Goal: Find specific page/section: Find specific page/section

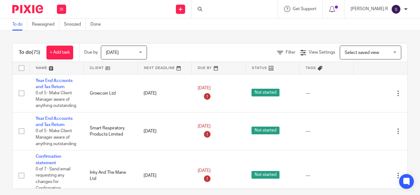
click at [254, 9] on div at bounding box center [235, 9] width 86 height 18
click at [237, 9] on input "Search" at bounding box center [231, 10] width 55 height 6
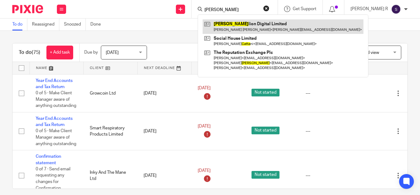
type input "batta"
click at [242, 22] on link at bounding box center [283, 26] width 161 height 14
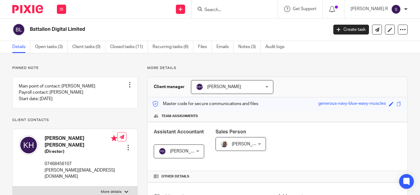
click at [225, 11] on input "Search" at bounding box center [231, 10] width 55 height 6
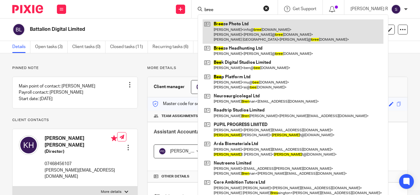
type input "bree"
click at [260, 30] on link at bounding box center [293, 31] width 181 height 24
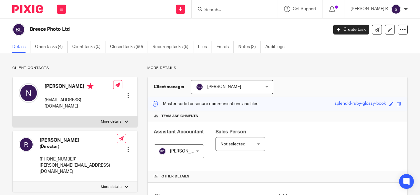
click at [250, 10] on input "Search" at bounding box center [231, 10] width 55 height 6
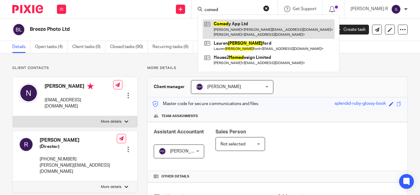
type input "comed"
click at [254, 27] on link at bounding box center [269, 28] width 132 height 19
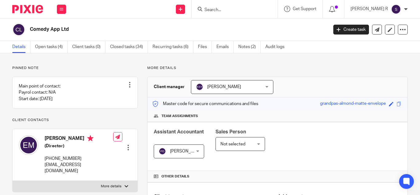
click at [254, 14] on div at bounding box center [235, 9] width 86 height 18
click at [251, 8] on input "Search" at bounding box center [231, 10] width 55 height 6
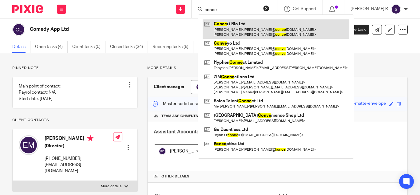
type input "conce"
click at [256, 26] on link at bounding box center [276, 28] width 147 height 19
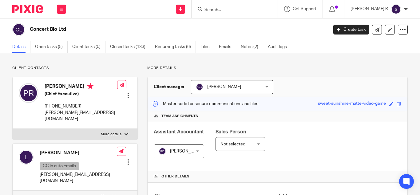
click at [239, 9] on input "Search" at bounding box center [231, 10] width 55 height 6
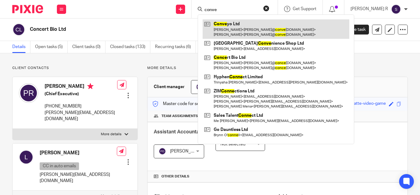
type input "conve"
click at [241, 24] on link at bounding box center [276, 28] width 147 height 19
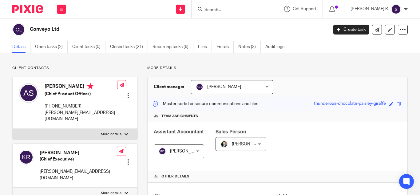
click at [232, 10] on input "Search" at bounding box center [231, 10] width 55 height 6
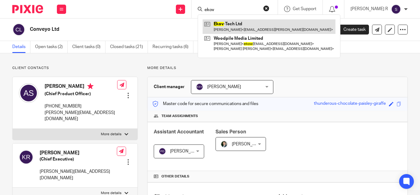
type input "ekov"
click at [251, 29] on link at bounding box center [269, 26] width 133 height 14
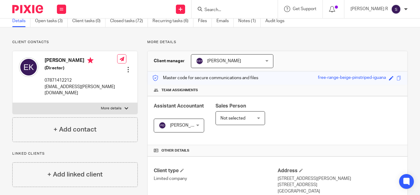
scroll to position [4, 0]
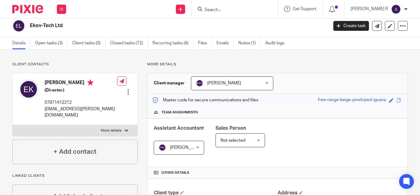
click at [245, 7] on input "Search" at bounding box center [231, 10] width 55 height 6
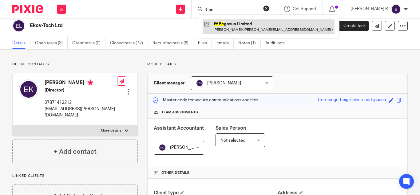
type input "ff pe"
click at [243, 23] on link at bounding box center [269, 26] width 132 height 14
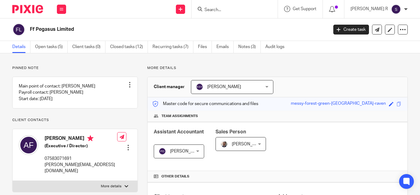
scroll to position [0, 0]
click at [259, 7] on input "Search" at bounding box center [231, 10] width 55 height 6
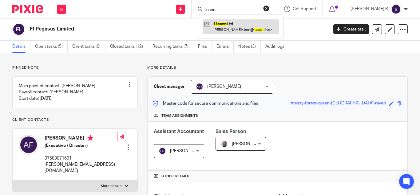
type input "lissen"
click at [264, 28] on link at bounding box center [241, 26] width 76 height 14
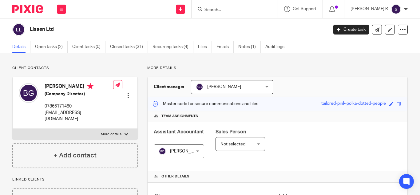
click at [234, 10] on input "Search" at bounding box center [231, 10] width 55 height 6
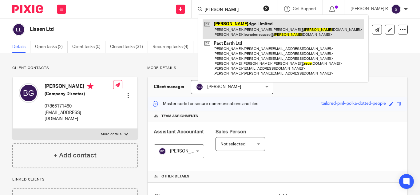
type input "reghe"
click at [248, 29] on link at bounding box center [283, 28] width 161 height 19
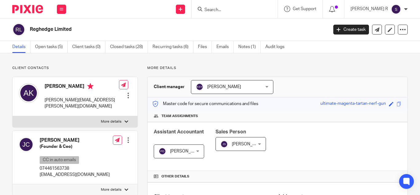
click at [240, 12] on input "Search" at bounding box center [231, 10] width 55 height 6
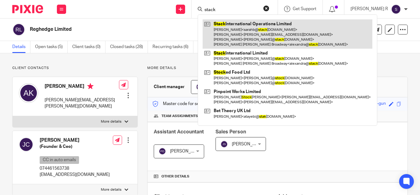
type input "stack"
click at [253, 30] on link at bounding box center [288, 33] width 170 height 29
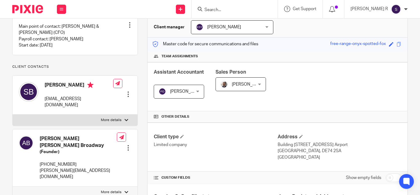
scroll to position [57, 0]
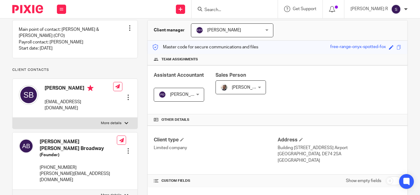
click at [241, 12] on input "Search" at bounding box center [231, 10] width 55 height 6
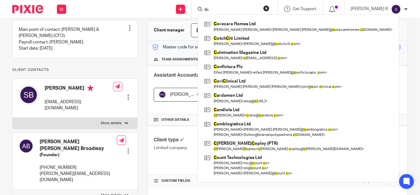
type input "t"
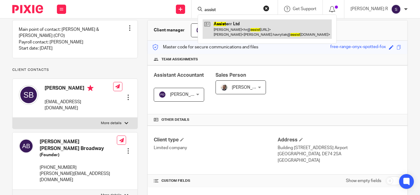
type input "assist"
click at [249, 30] on link at bounding box center [267, 28] width 129 height 19
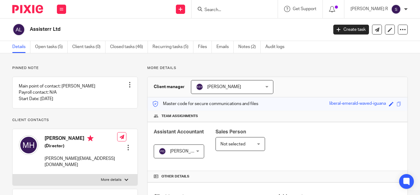
click at [241, 8] on input "Search" at bounding box center [231, 10] width 55 height 6
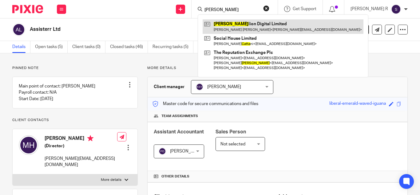
type input "batta"
click at [249, 29] on link at bounding box center [283, 26] width 161 height 14
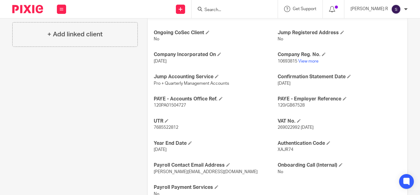
scroll to position [223, 0]
